Goal: Task Accomplishment & Management: Use online tool/utility

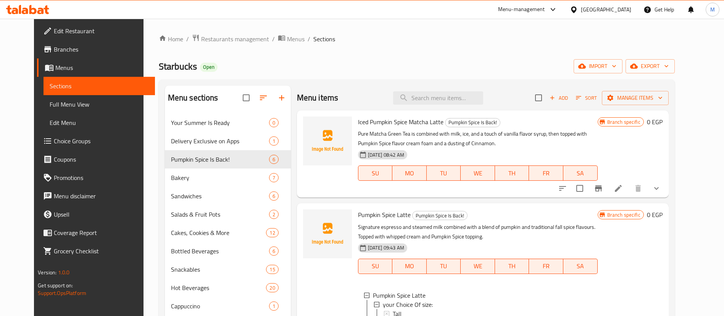
click at [269, 67] on div "Starbucks Open import export" at bounding box center [417, 66] width 516 height 14
click at [287, 55] on div "Home / Restaurants management / Menus / Sections Starbucks Open import export M…" at bounding box center [417, 252] width 516 height 437
click at [234, 41] on span "Restaurants management" at bounding box center [235, 38] width 68 height 9
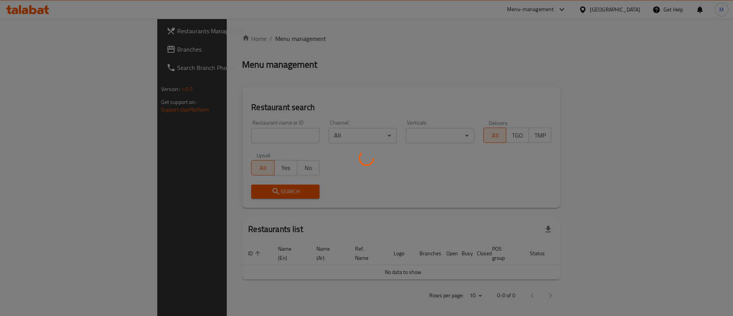
click at [220, 133] on div at bounding box center [366, 158] width 733 height 316
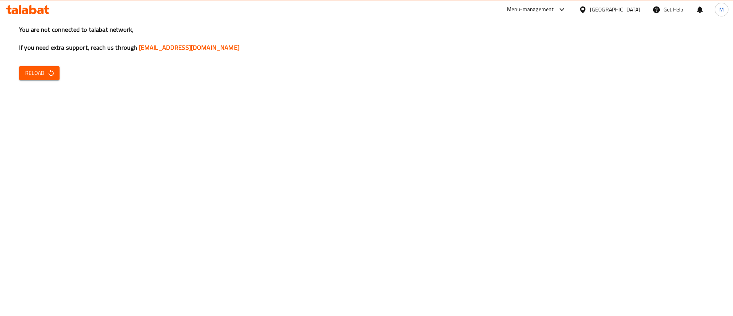
click at [220, 133] on div "You are not connected to talabat network, If you need extra support, reach us t…" at bounding box center [366, 158] width 733 height 316
click at [49, 75] on icon "button" at bounding box center [51, 73] width 8 height 8
click at [31, 13] on icon at bounding box center [32, 9] width 7 height 9
click at [42, 11] on icon at bounding box center [40, 11] width 6 height 6
click at [40, 68] on span "Reload" at bounding box center [39, 73] width 28 height 10
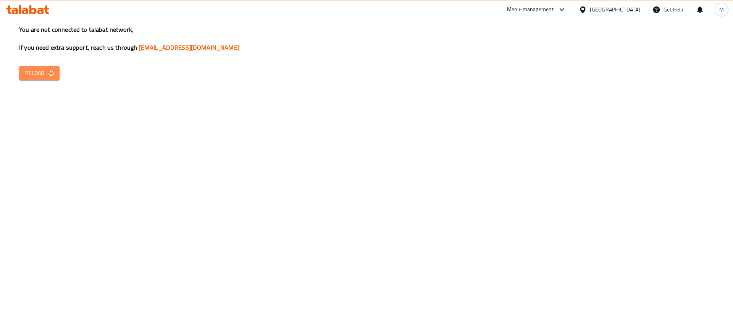
click at [49, 74] on icon "button" at bounding box center [50, 72] width 5 height 6
click at [39, 74] on span "Reload" at bounding box center [39, 73] width 28 height 10
click at [42, 71] on span "Reload" at bounding box center [39, 73] width 28 height 10
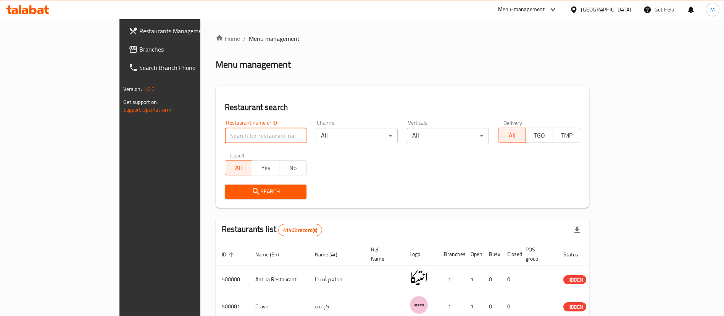
click at [225, 139] on input "search" at bounding box center [266, 135] width 82 height 15
type input "mo'men"
click button "Search" at bounding box center [266, 191] width 82 height 14
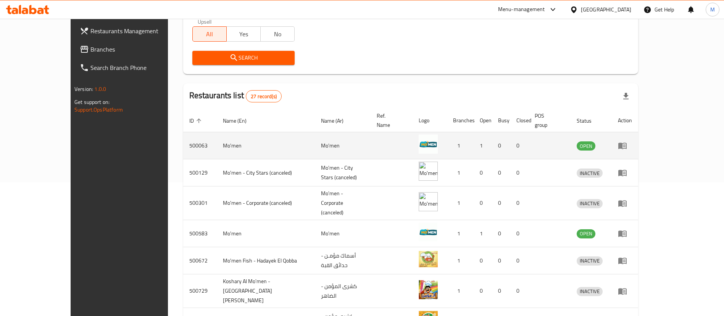
scroll to position [145, 0]
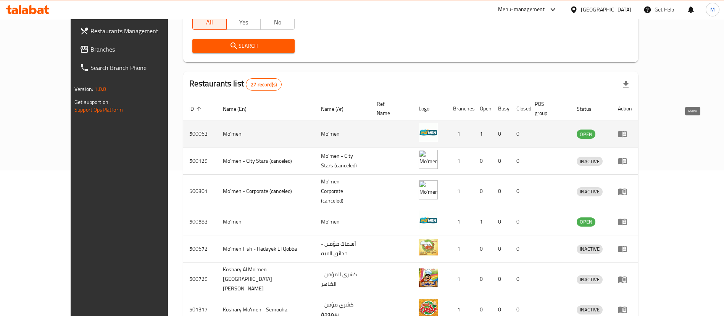
click at [627, 131] on icon "enhanced table" at bounding box center [623, 134] width 8 height 6
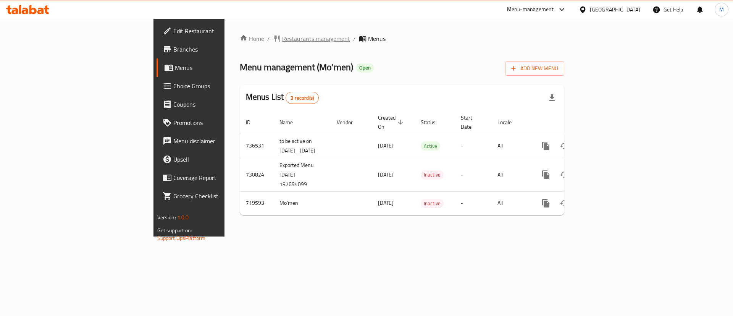
click at [282, 38] on span "Restaurants management" at bounding box center [316, 38] width 68 height 9
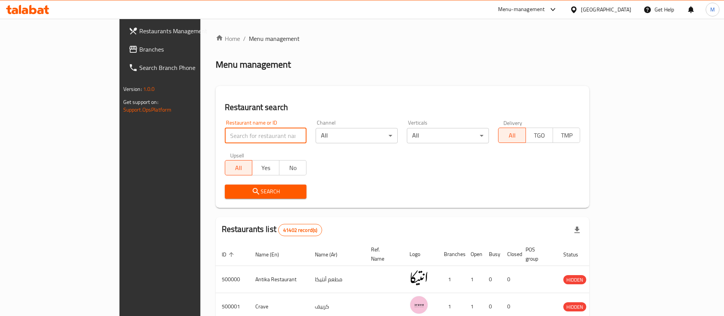
click at [225, 134] on input "search" at bounding box center [266, 135] width 82 height 15
type input "mo'men"
click button "Search" at bounding box center [266, 191] width 82 height 14
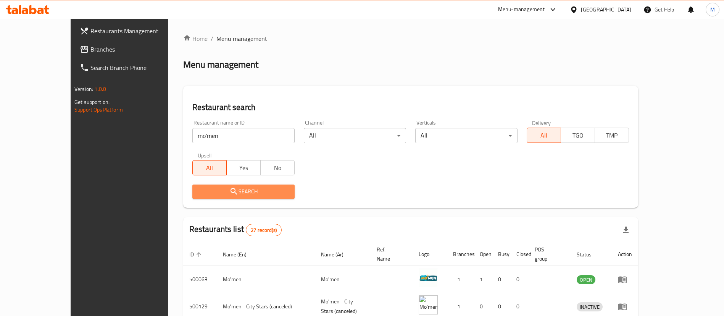
click at [257, 197] on button "Search" at bounding box center [243, 191] width 102 height 14
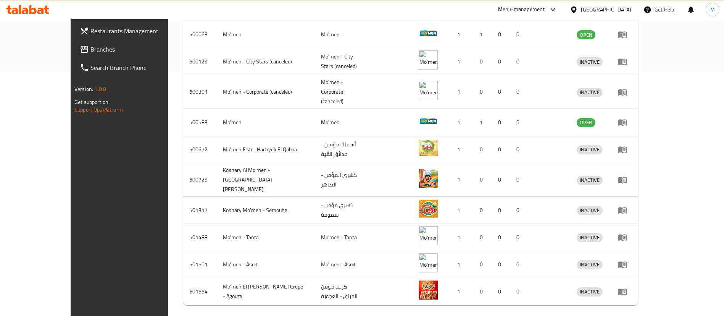
scroll to position [254, 0]
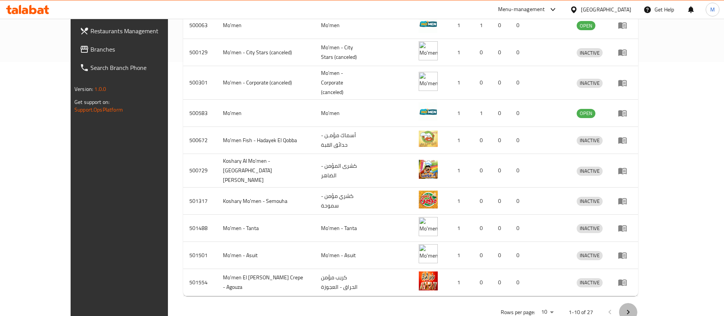
click at [633, 307] on icon "Next page" at bounding box center [628, 311] width 9 height 9
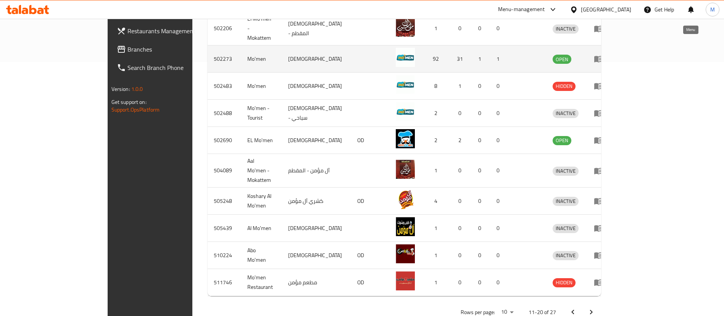
click at [603, 56] on icon "enhanced table" at bounding box center [599, 59] width 8 height 6
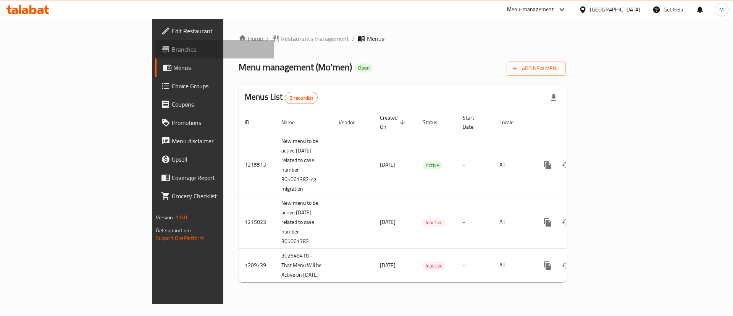
click at [172, 50] on span "Branches" at bounding box center [220, 49] width 97 height 9
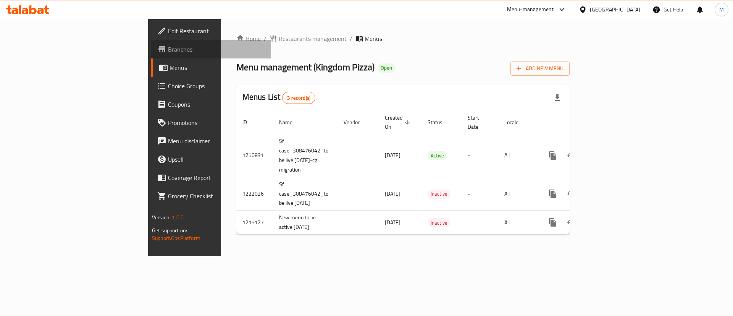
click at [168, 48] on span "Branches" at bounding box center [216, 49] width 97 height 9
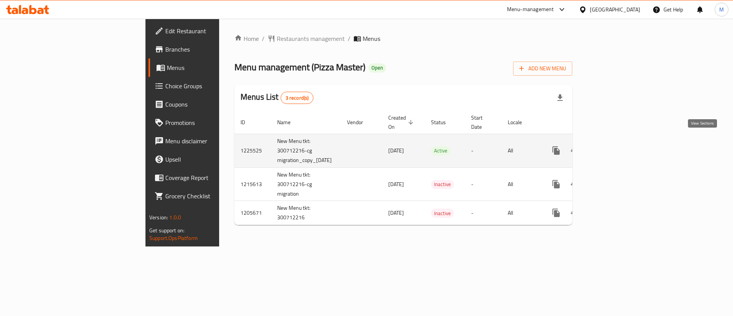
click at [616, 146] on icon "enhanced table" at bounding box center [611, 150] width 9 height 9
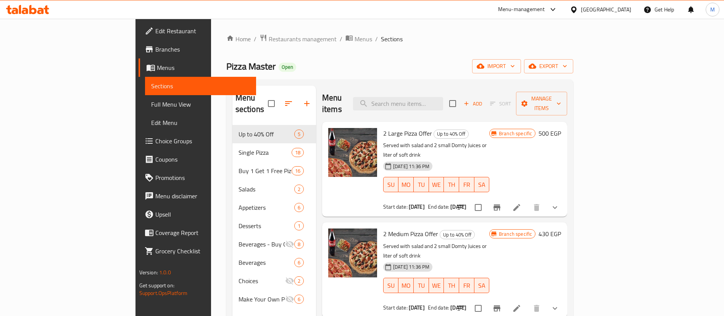
click at [341, 125] on div at bounding box center [352, 169] width 55 height 89
click at [560, 203] on icon "show more" at bounding box center [555, 207] width 9 height 9
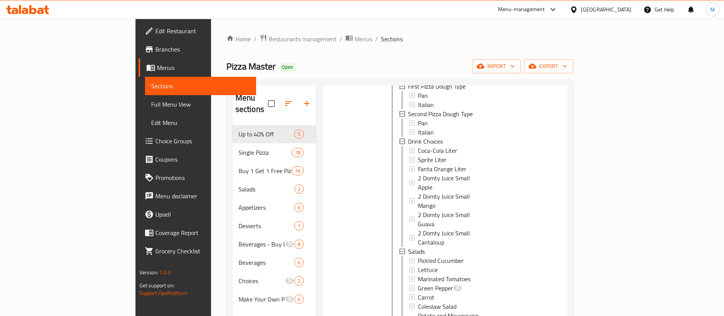
scroll to position [595, 0]
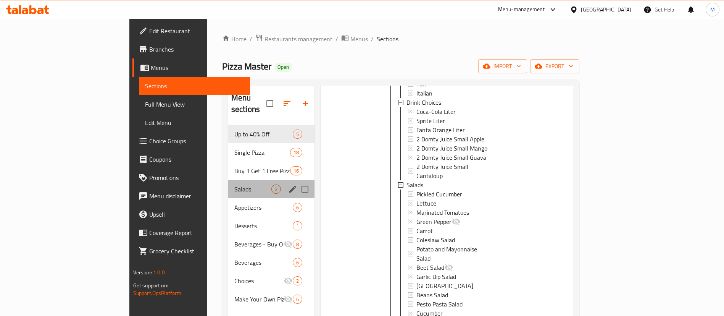
click at [228, 180] on div "Salads 2" at bounding box center [271, 189] width 86 height 18
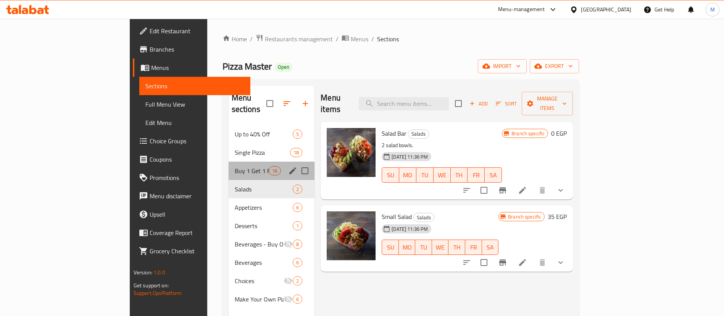
click at [229, 164] on div "Buy 1 Get 1 Free Pizza 16" at bounding box center [272, 171] width 86 height 18
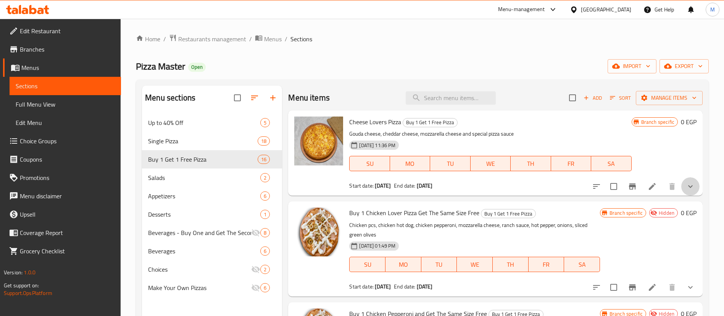
click at [688, 186] on button "show more" at bounding box center [691, 186] width 18 height 18
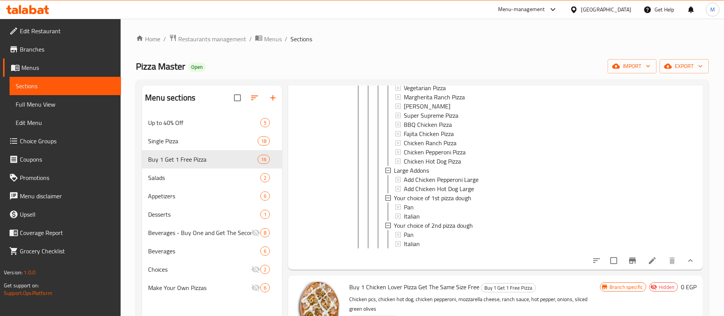
scroll to position [1102, 0]
click at [686, 265] on icon "show more" at bounding box center [690, 260] width 9 height 9
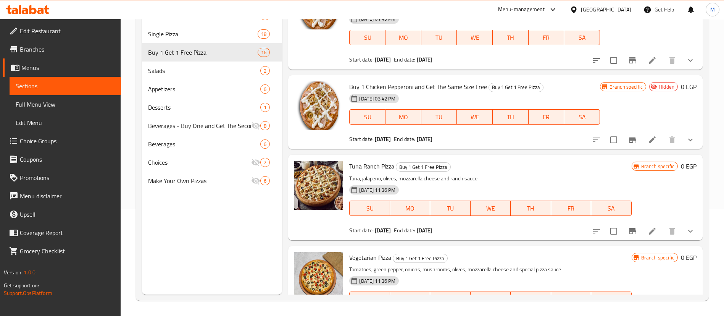
scroll to position [82, 0]
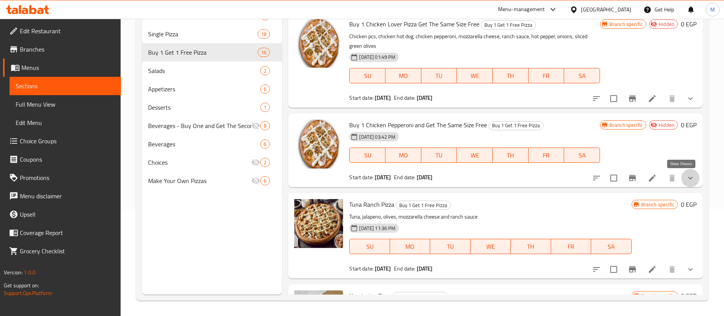
click at [686, 179] on icon "show more" at bounding box center [690, 177] width 9 height 9
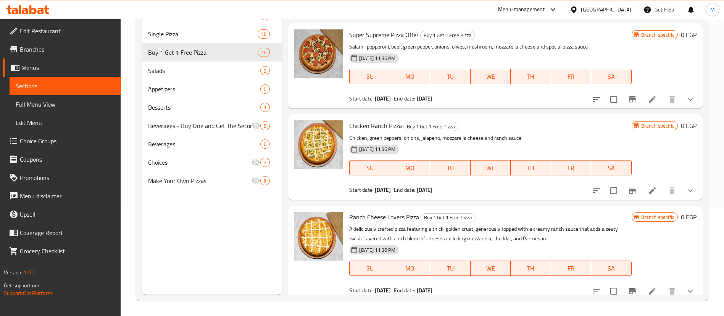
scroll to position [1409, 0]
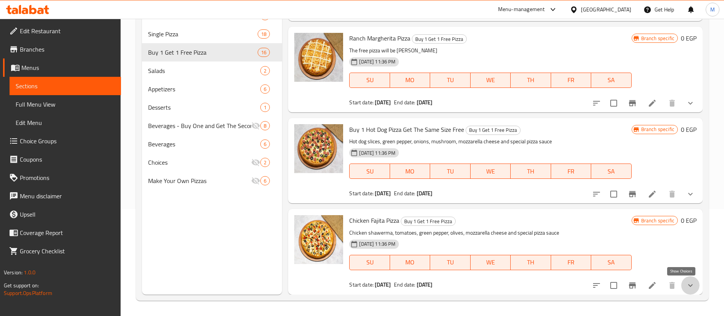
click at [686, 283] on icon "show more" at bounding box center [690, 285] width 9 height 9
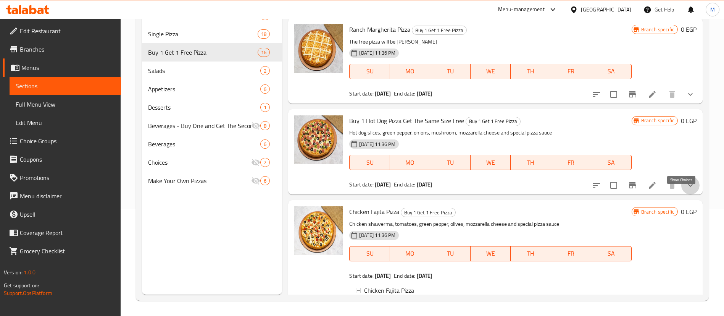
click at [686, 190] on icon "show more" at bounding box center [690, 185] width 9 height 9
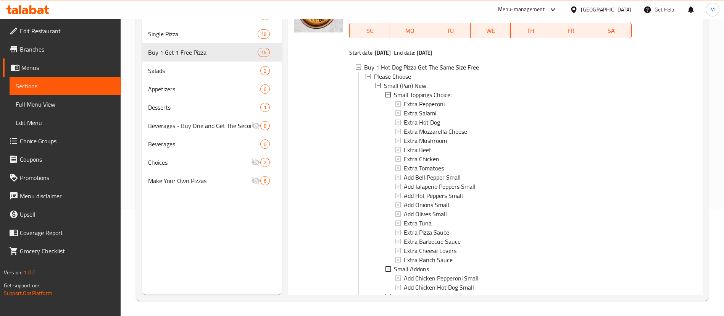
scroll to position [1, 0]
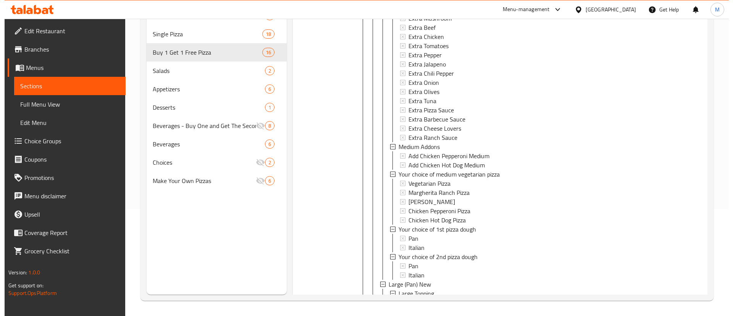
scroll to position [1980, 0]
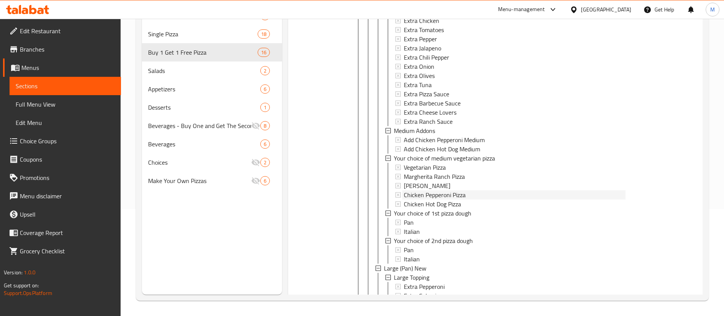
click at [444, 199] on span "Chicken Pepperoni Pizza" at bounding box center [435, 194] width 62 height 9
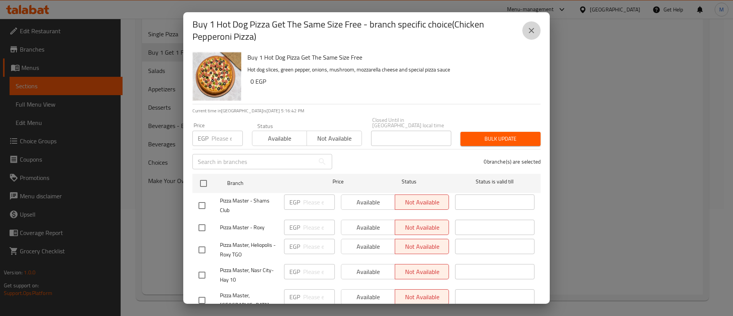
click at [530, 33] on icon "close" at bounding box center [531, 30] width 9 height 9
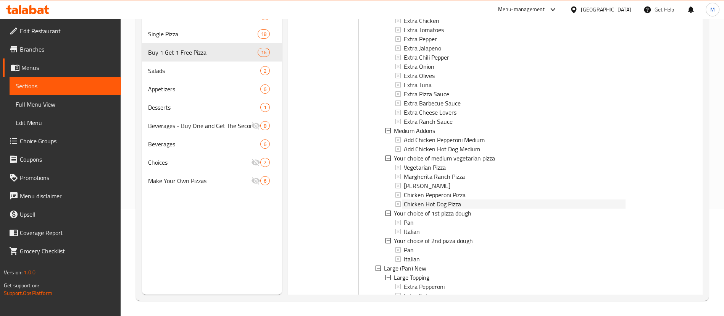
click at [452, 208] on span "Chicken Hot Dog Pizza" at bounding box center [432, 203] width 57 height 9
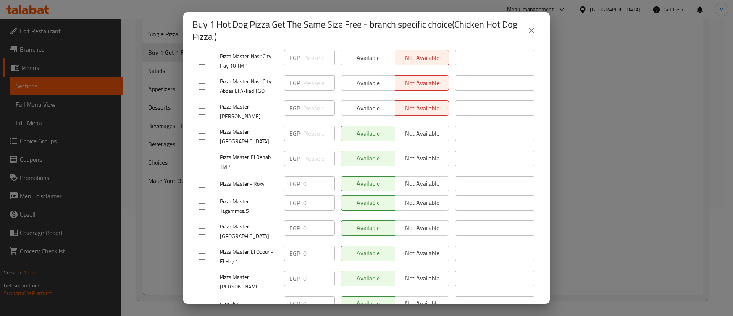
scroll to position [374, 0]
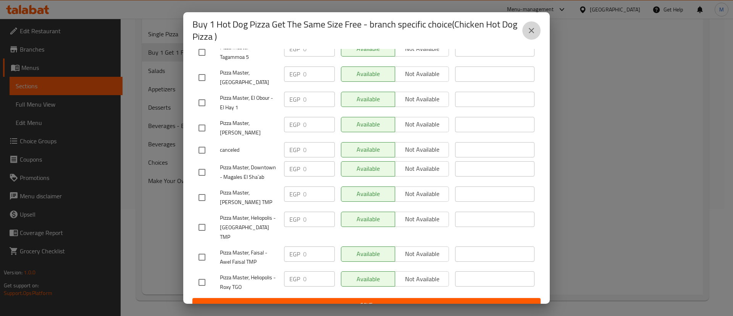
click at [530, 31] on icon "close" at bounding box center [531, 30] width 9 height 9
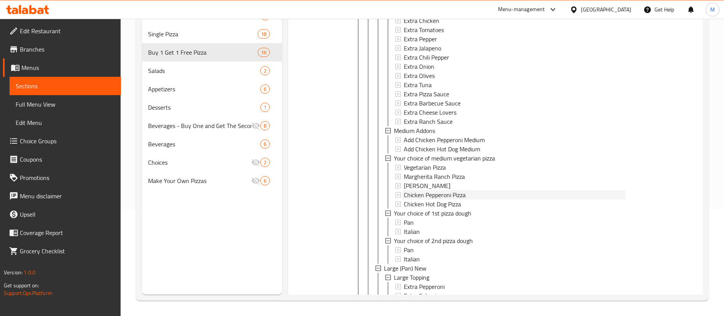
click at [441, 199] on span "Chicken Pepperoni Pizza" at bounding box center [435, 194] width 62 height 9
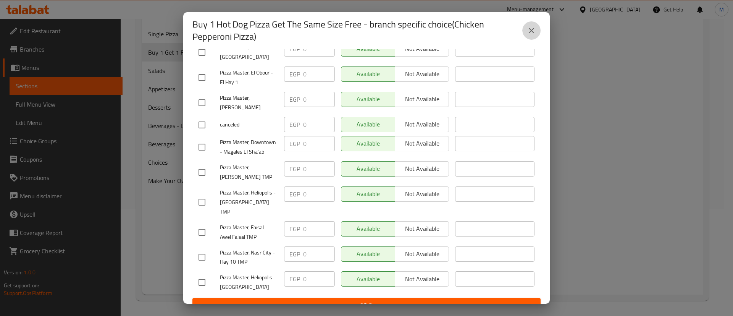
click at [535, 23] on button "close" at bounding box center [531, 30] width 18 height 18
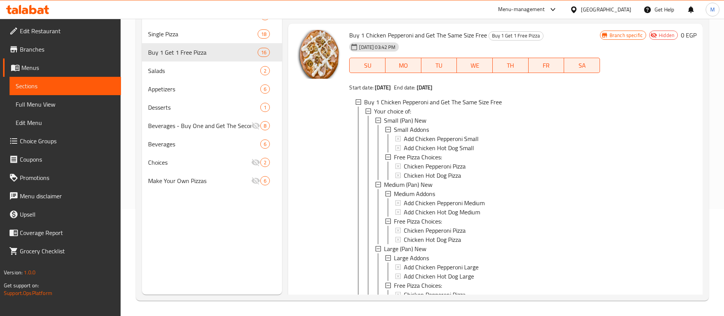
scroll to position [183, 0]
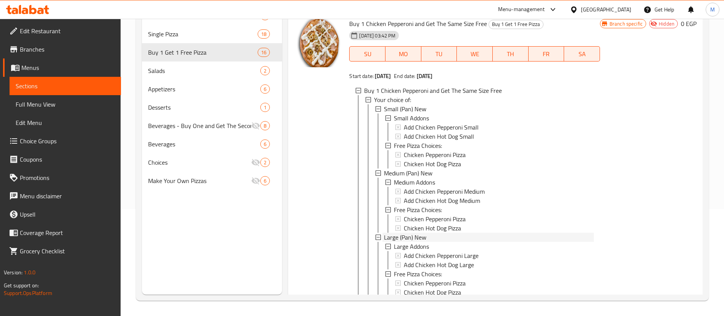
click at [406, 237] on span "Large (Pan) New" at bounding box center [405, 237] width 42 height 9
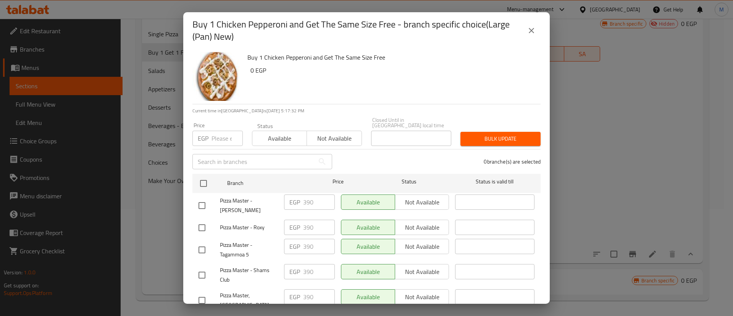
click at [531, 27] on icon "close" at bounding box center [531, 30] width 9 height 9
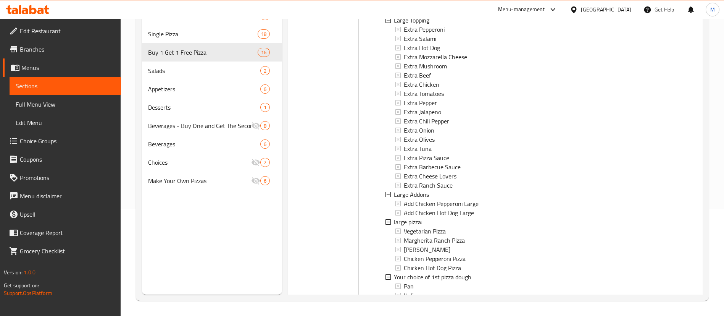
scroll to position [2094, 0]
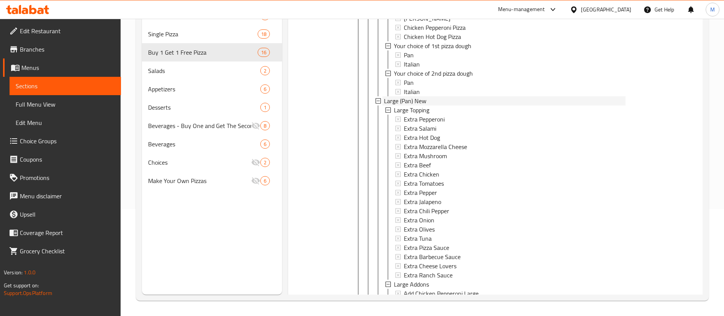
click at [423, 105] on span "Large (Pan) New" at bounding box center [405, 100] width 42 height 9
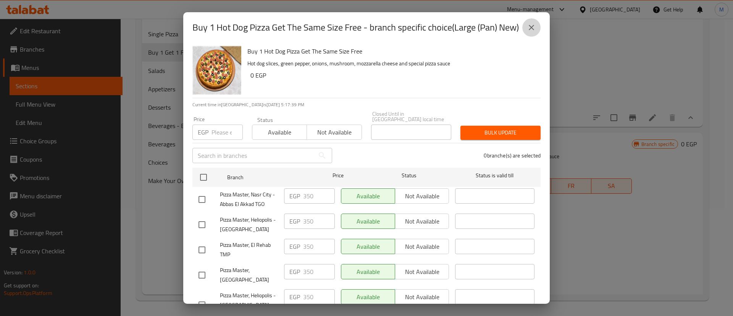
click at [533, 24] on icon "close" at bounding box center [531, 27] width 9 height 9
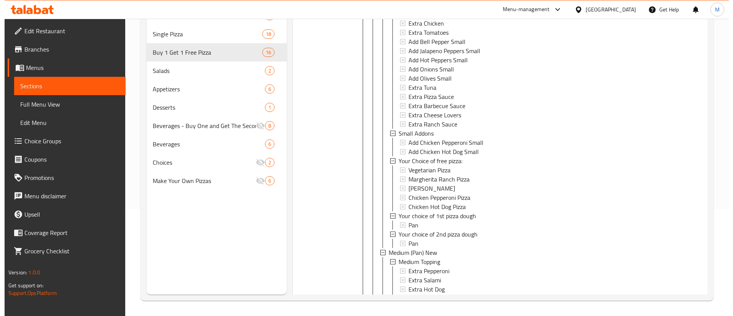
scroll to position [1611, 0]
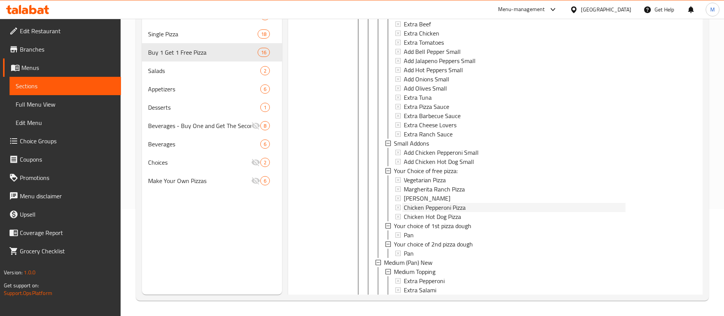
click at [443, 212] on span "Chicken Pepperoni Pizza" at bounding box center [435, 207] width 62 height 9
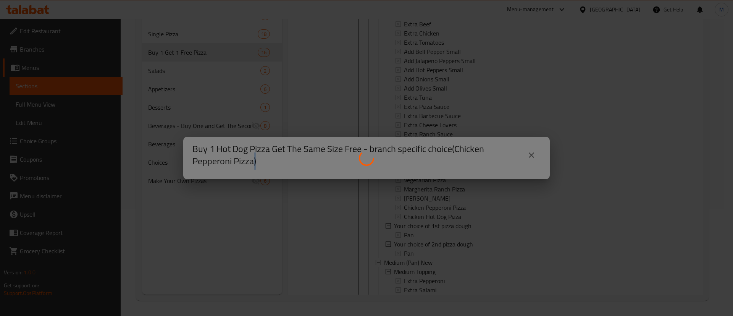
click at [443, 219] on div at bounding box center [366, 158] width 733 height 316
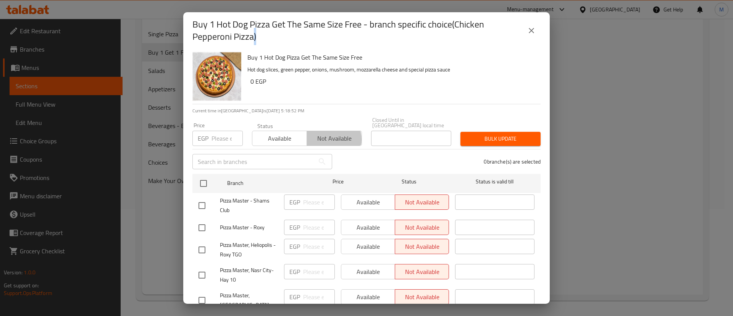
click at [324, 134] on span "Not available" at bounding box center [334, 138] width 48 height 11
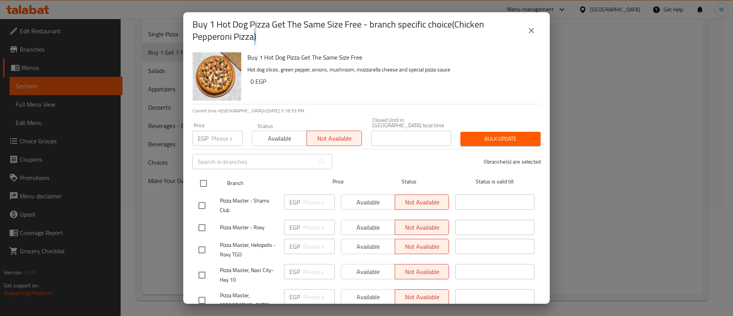
click at [205, 175] on input "checkbox" at bounding box center [203, 183] width 16 height 16
checkbox input "true"
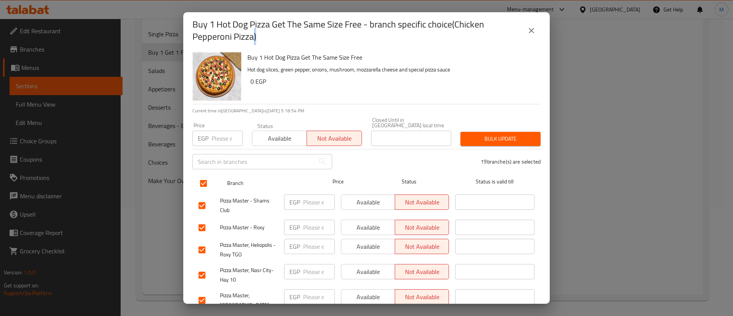
checkbox input "true"
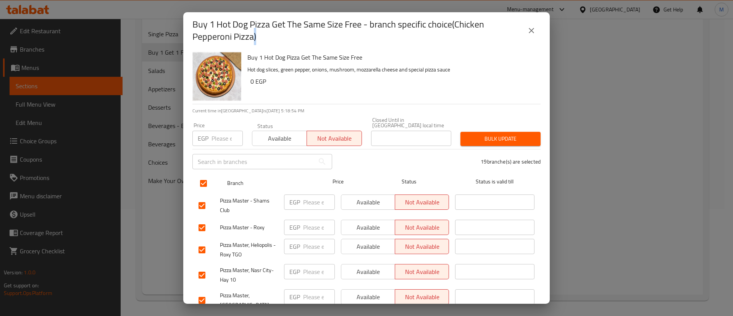
checkbox input "true"
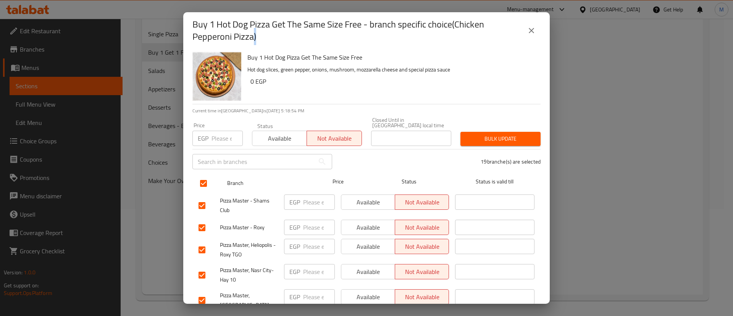
checkbox input "true"
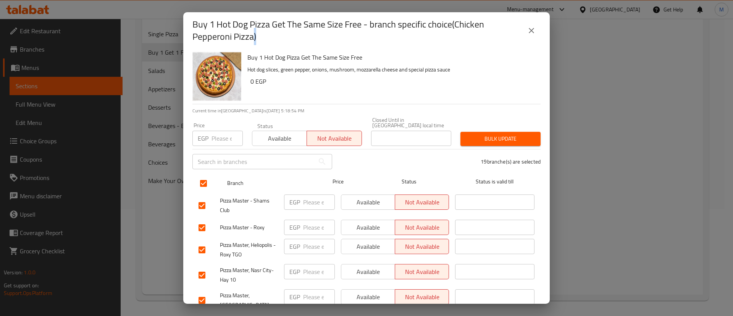
checkbox input "true"
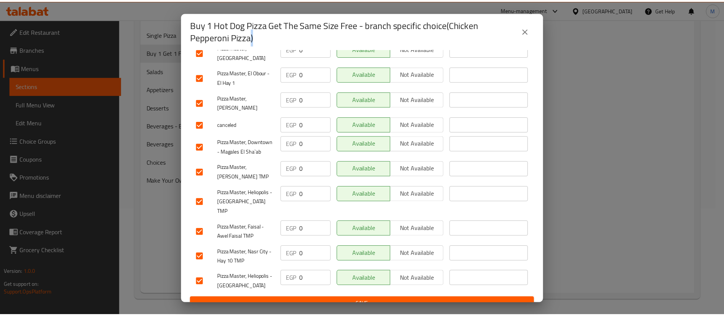
scroll to position [0, 0]
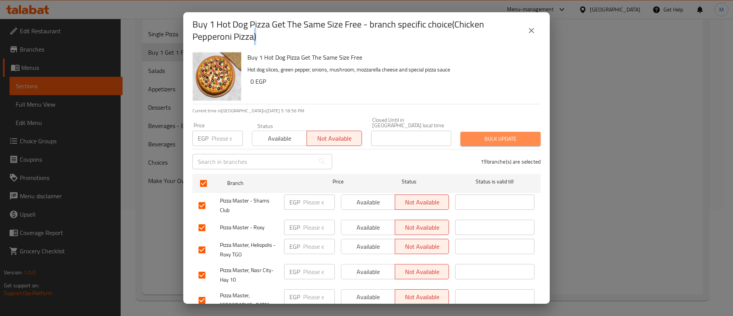
click at [496, 137] on span "Bulk update" at bounding box center [501, 139] width 68 height 10
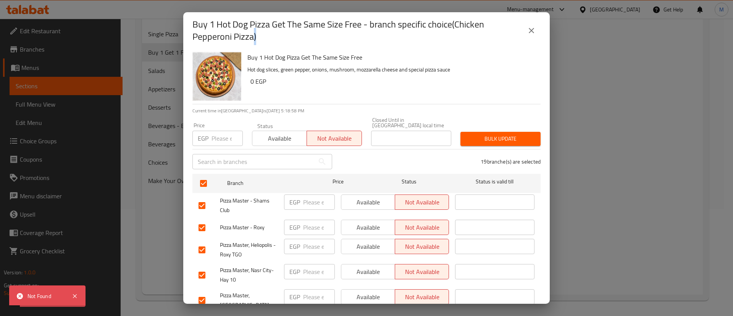
click at [533, 29] on icon "close" at bounding box center [531, 30] width 9 height 9
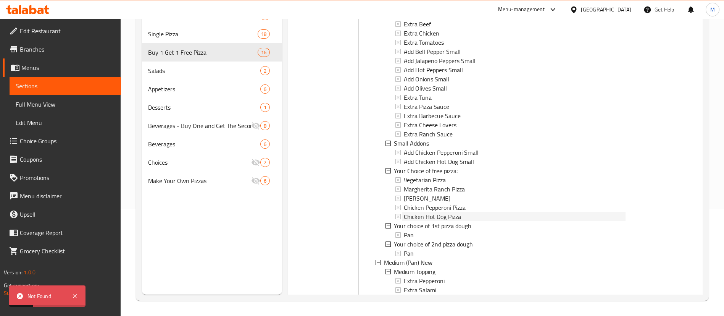
click at [455, 221] on span "Chicken Hot Dog Pizza" at bounding box center [432, 216] width 57 height 9
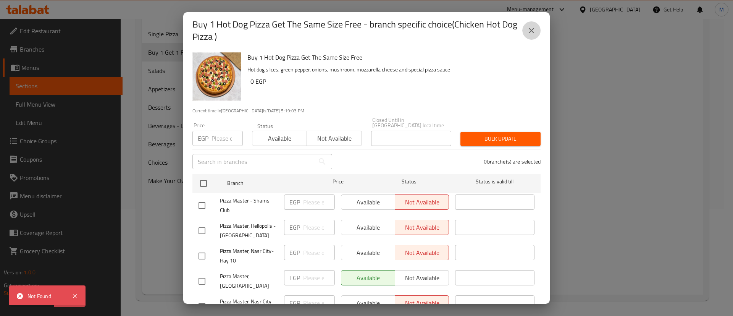
click at [534, 31] on icon "close" at bounding box center [531, 30] width 9 height 9
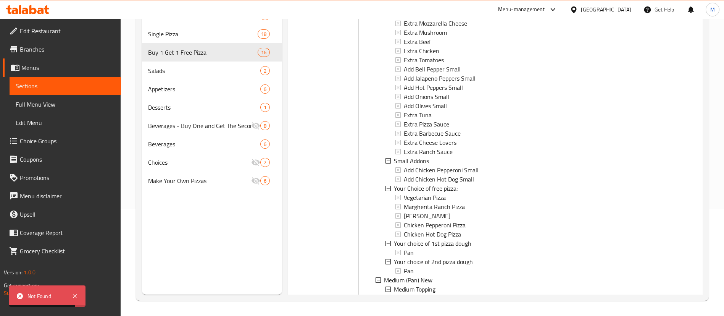
scroll to position [1594, 0]
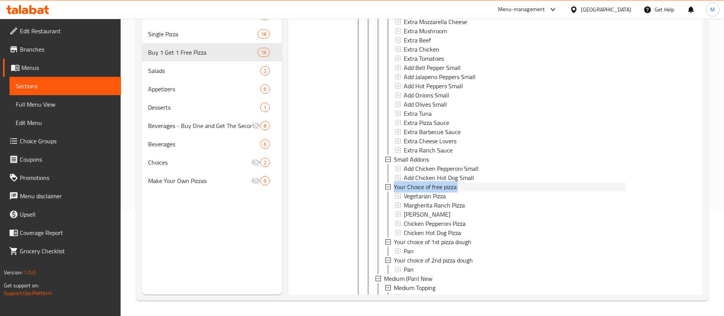
drag, startPoint x: 464, startPoint y: 197, endPoint x: 394, endPoint y: 195, distance: 70.3
click at [394, 191] on div "Your Choice of free pizza:" at bounding box center [509, 186] width 233 height 9
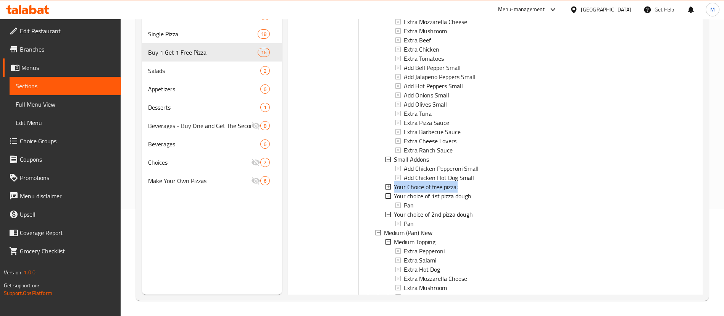
copy span "Your Choice of free pizza:"
click at [51, 141] on span "Choice Groups" at bounding box center [67, 140] width 95 height 9
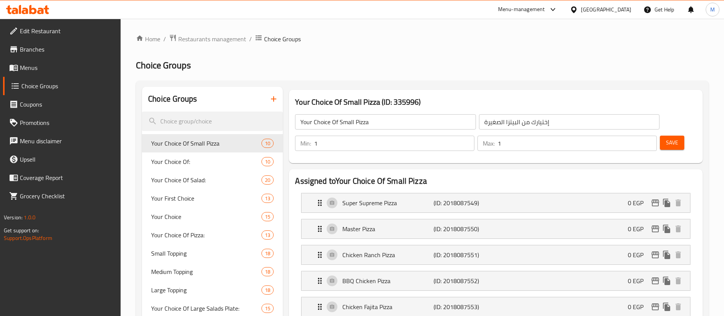
click at [221, 120] on input "search" at bounding box center [212, 120] width 141 height 19
paste input "Your Choice of free pizza:"
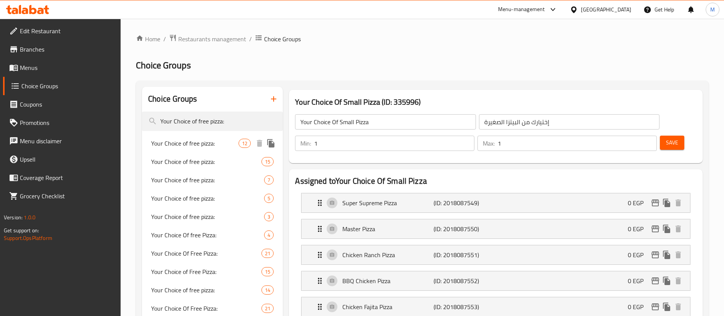
type input "Your Choice of free pizza:"
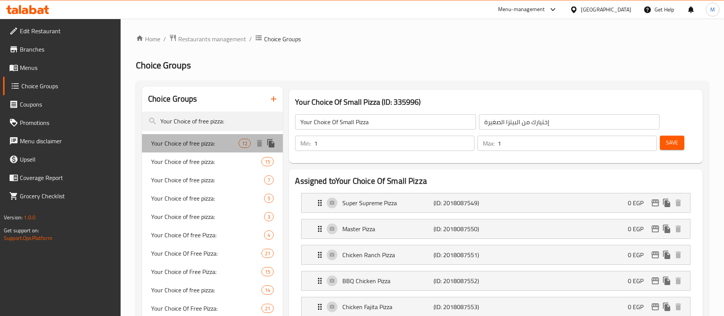
click at [213, 145] on span "Your Choice of free pizza:" at bounding box center [194, 143] width 87 height 9
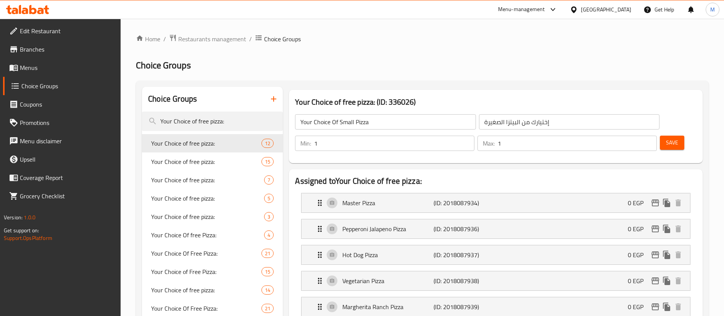
type input "Your Choice of free pizza:"
type input "إختيارك من البيتزا المجانية:"
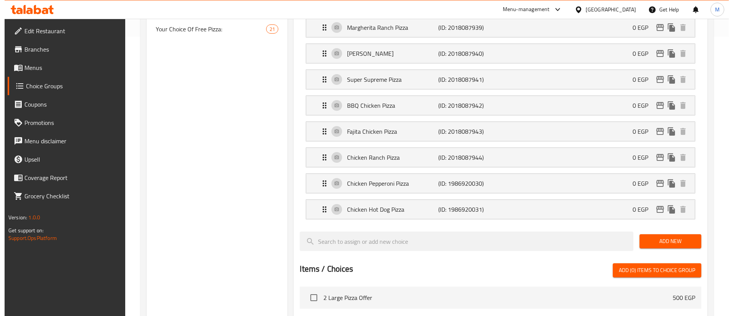
scroll to position [275, 0]
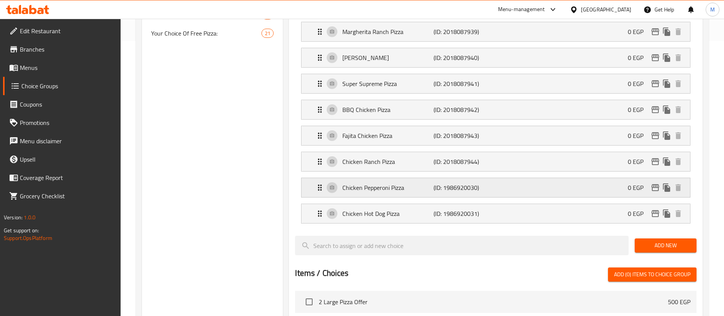
click at [656, 178] on div "Chicken Pepperoni Pizza (ID: 1986920030) 0 EGP" at bounding box center [498, 187] width 366 height 19
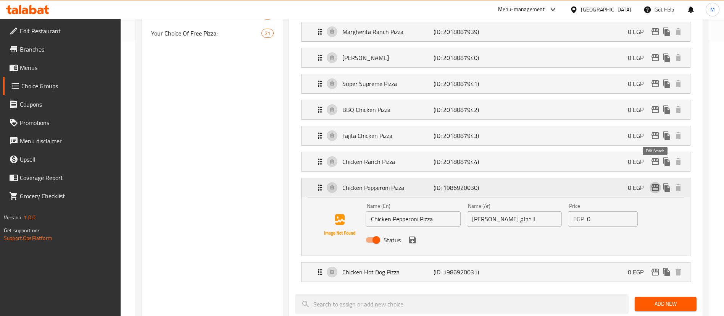
click at [656, 182] on button "edit" at bounding box center [655, 187] width 11 height 11
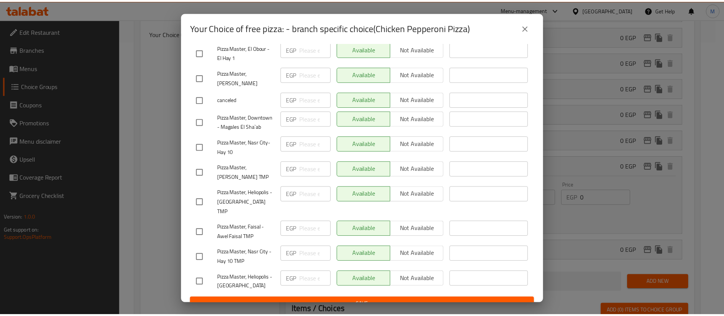
scroll to position [0, 0]
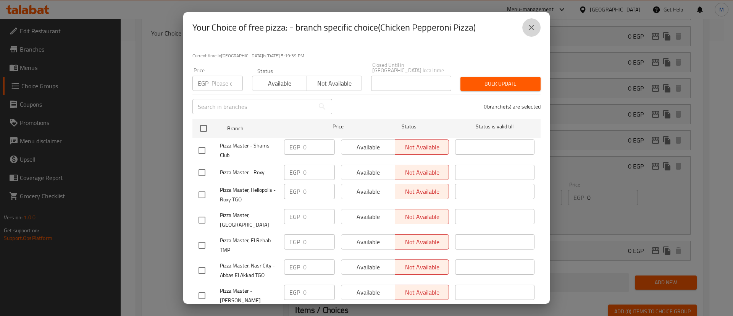
click at [534, 28] on icon "close" at bounding box center [531, 27] width 9 height 9
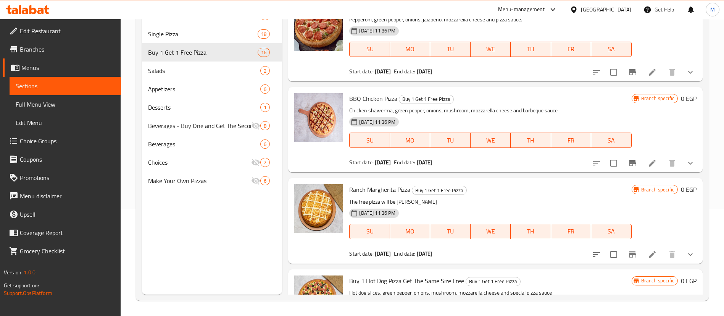
scroll to position [1168, 0]
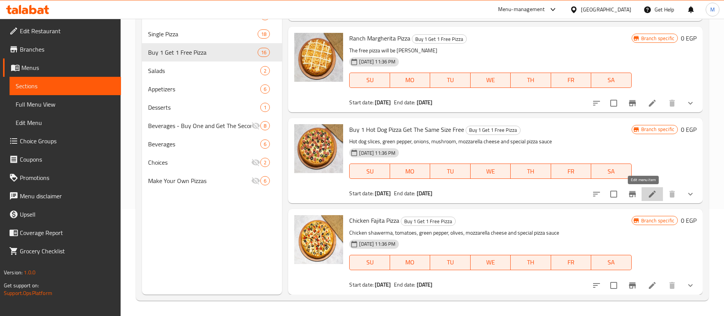
click at [648, 195] on icon at bounding box center [652, 193] width 9 height 9
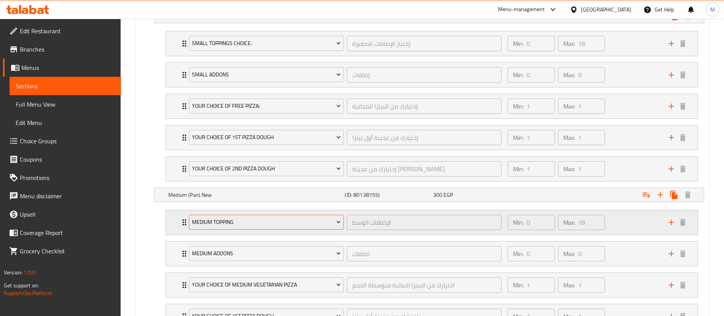
scroll to position [467, 0]
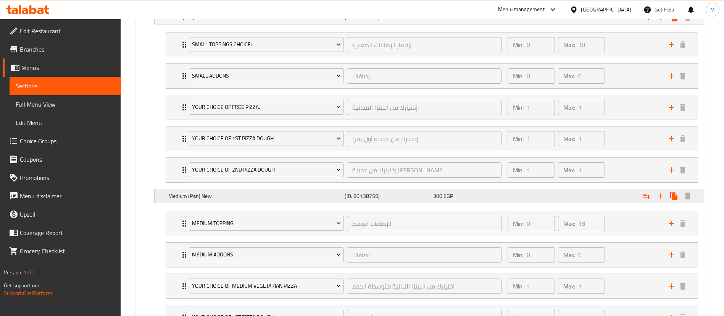
click at [202, 194] on h5 "Medium (Pan) New" at bounding box center [254, 196] width 173 height 8
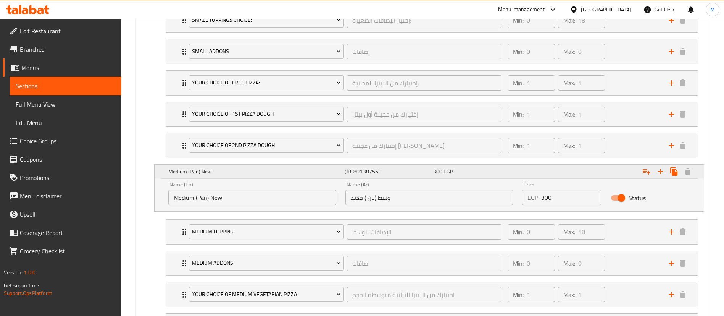
scroll to position [534, 0]
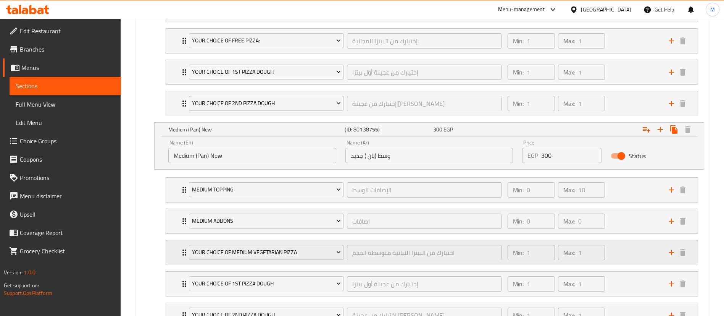
click at [176, 252] on div "Your choice of medium vegetarian pizza اختيارك من البيتزا النباتية متوسطة الحجم…" at bounding box center [432, 252] width 532 height 24
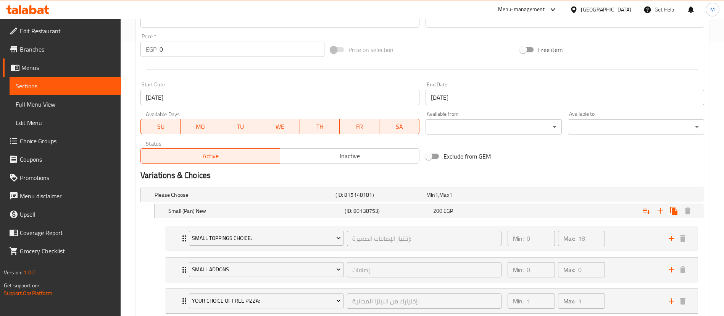
scroll to position [0, 0]
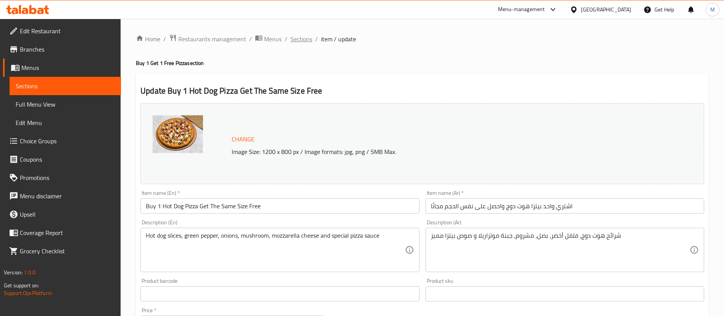
click at [304, 38] on span "Sections" at bounding box center [302, 38] width 22 height 9
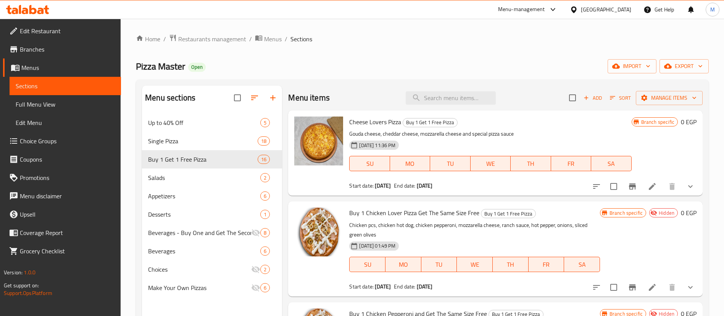
click at [375, 84] on div "Menu sections Up to 40% Off 5 Single Pizza 18 Buy 1 Get 1 Free Pizza 16 Salads …" at bounding box center [422, 243] width 573 height 328
click at [368, 73] on div "Home / Restaurants management / Menus / Sections Pizza Master Open import expor…" at bounding box center [422, 220] width 573 height 373
click at [457, 91] on input "search" at bounding box center [451, 97] width 90 height 13
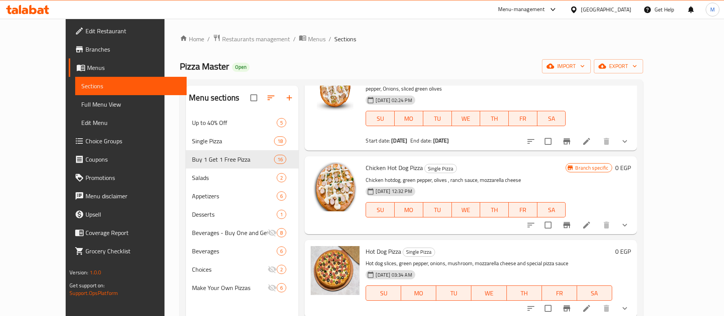
scroll to position [55, 0]
type input "hot dog"
click at [634, 220] on button "show more" at bounding box center [625, 224] width 18 height 18
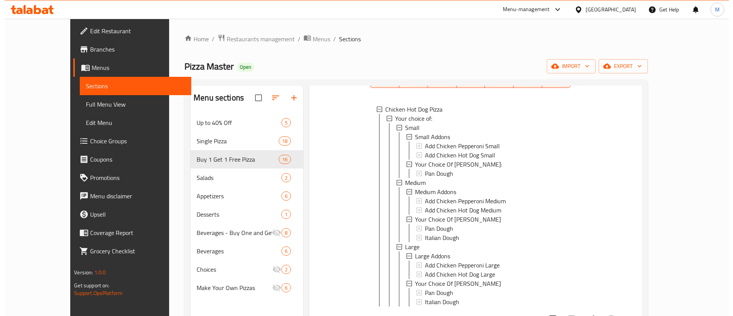
scroll to position [184, 0]
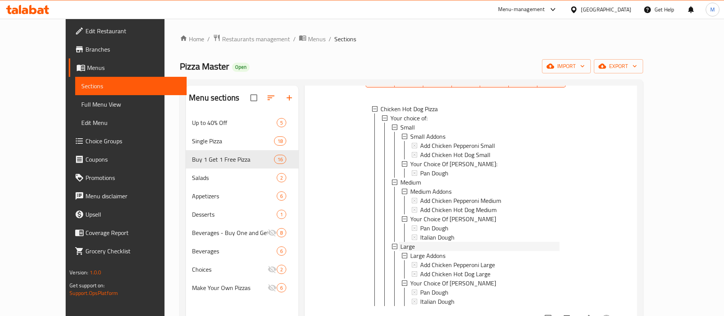
click at [410, 242] on div "Large" at bounding box center [480, 246] width 159 height 9
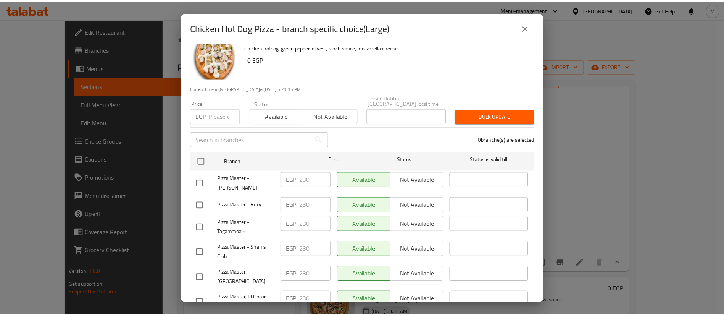
scroll to position [20, 0]
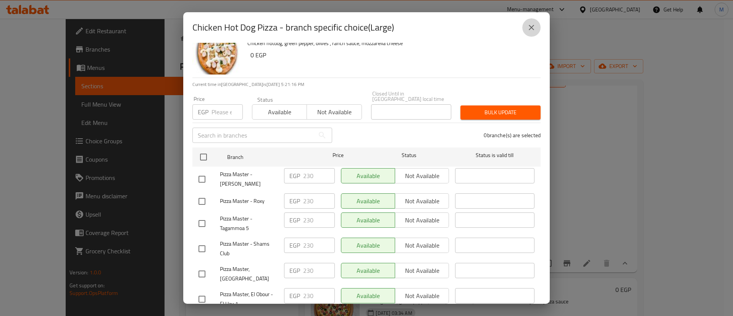
click at [534, 28] on icon "close" at bounding box center [531, 27] width 9 height 9
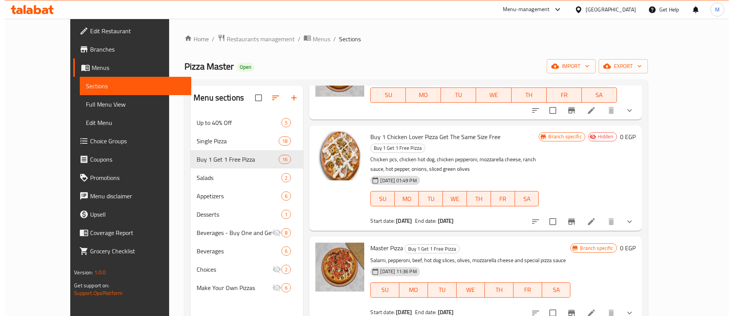
scroll to position [107, 0]
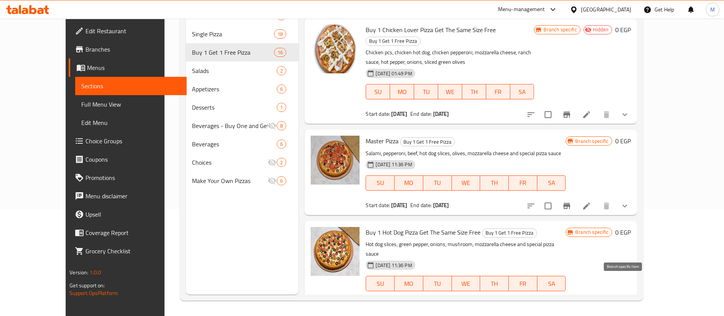
click at [570, 303] on icon "Branch-specific-item" at bounding box center [567, 306] width 7 height 6
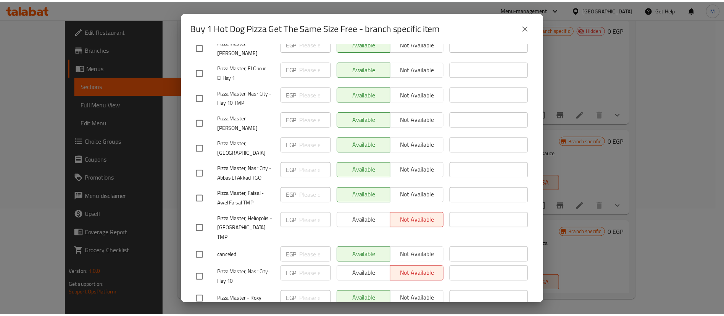
scroll to position [368, 0]
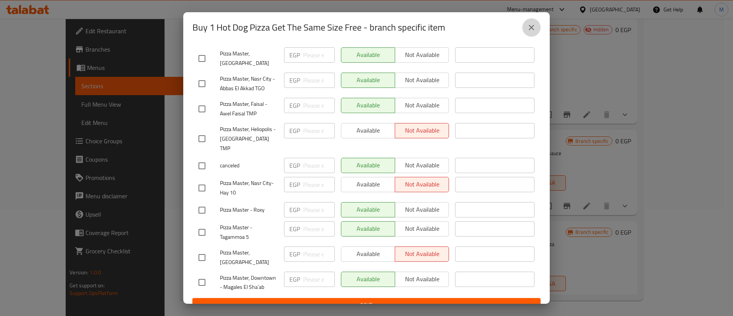
click at [528, 29] on icon "close" at bounding box center [531, 27] width 9 height 9
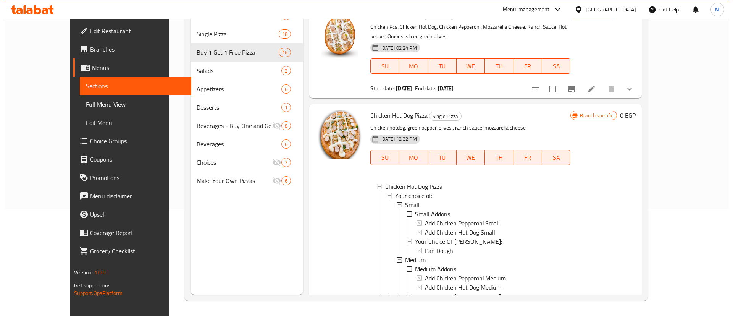
scroll to position [0, 0]
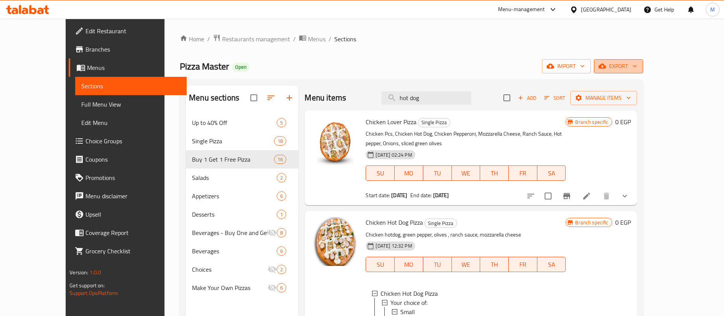
click at [637, 66] on span "export" at bounding box center [618, 66] width 37 height 10
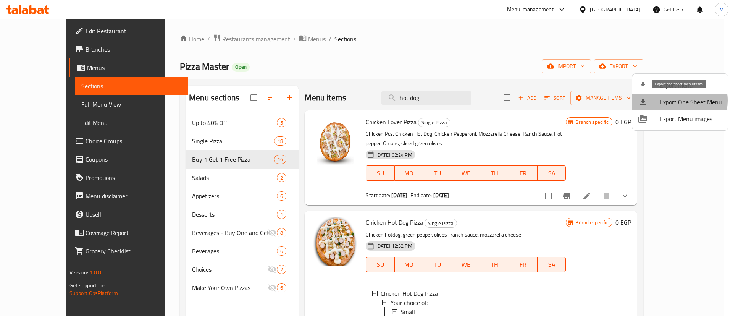
click at [669, 100] on span "Export One Sheet Menu" at bounding box center [691, 101] width 62 height 9
